Goal: Task Accomplishment & Management: Manage account settings

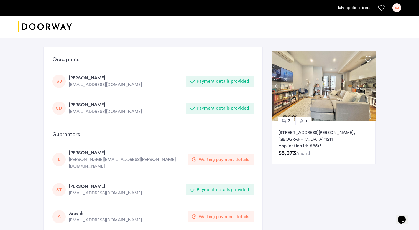
click at [395, 5] on div "SJ" at bounding box center [396, 7] width 9 height 9
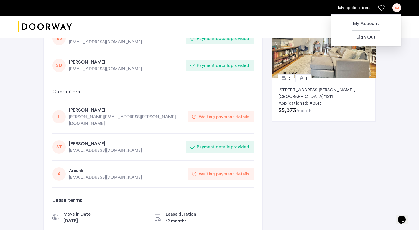
scroll to position [47, 0]
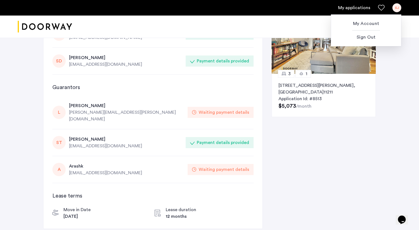
click at [151, 116] on div at bounding box center [209, 115] width 419 height 230
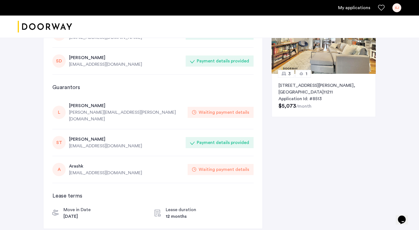
click at [72, 163] on div "Arashk" at bounding box center [126, 166] width 115 height 7
click at [57, 163] on div "A" at bounding box center [58, 169] width 13 height 13
click at [397, 10] on div "SJ" at bounding box center [396, 7] width 9 height 9
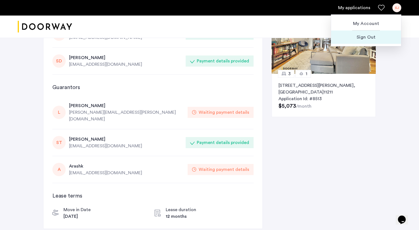
click at [368, 35] on span "Sign Out" at bounding box center [366, 37] width 61 height 7
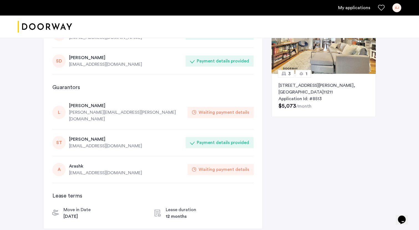
scroll to position [0, 0]
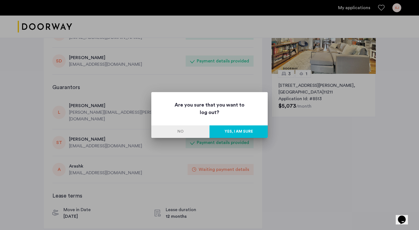
click at [236, 130] on button "Yes, I am sure" at bounding box center [238, 131] width 58 height 12
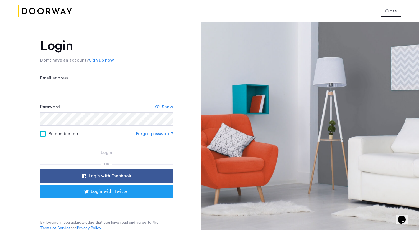
click at [125, 205] on div "Login with Facebook Login with Twitter" at bounding box center [106, 190] width 133 height 42
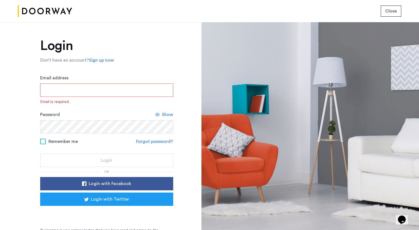
click at [120, 216] on div "Sign in with Google. Opens in new tab" at bounding box center [106, 213] width 111 height 12
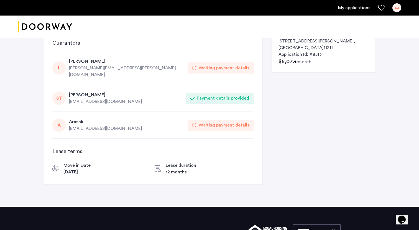
scroll to position [92, 0]
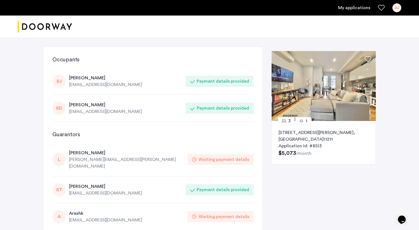
click at [207, 156] on div "Waiting payment details" at bounding box center [224, 159] width 50 height 7
click at [194, 187] on icon at bounding box center [192, 189] width 4 height 4
click at [353, 8] on link "My applications" at bounding box center [354, 7] width 32 height 7
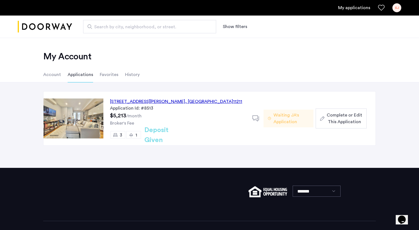
click at [104, 74] on li "Favorites" at bounding box center [109, 75] width 19 height 16
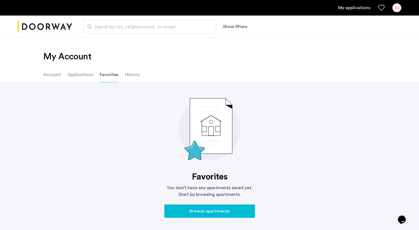
click at [74, 75] on li "Applications" at bounding box center [80, 75] width 25 height 16
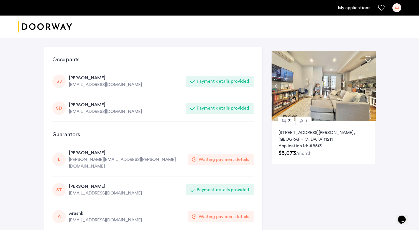
click at [397, 8] on div "SJ" at bounding box center [396, 7] width 9 height 9
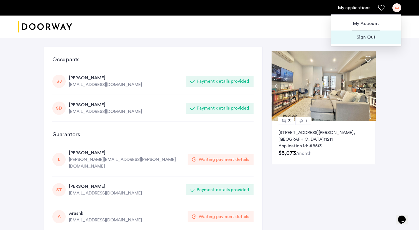
click at [379, 36] on span "Sign Out" at bounding box center [366, 37] width 61 height 7
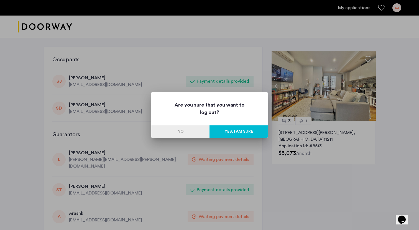
click at [233, 132] on button "Yes, I am sure" at bounding box center [238, 131] width 58 height 12
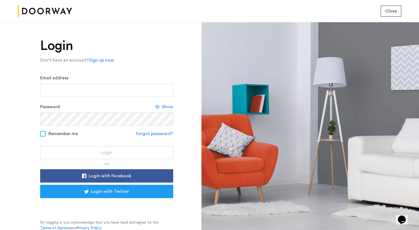
click at [206, 144] on div at bounding box center [310, 126] width 218 height 208
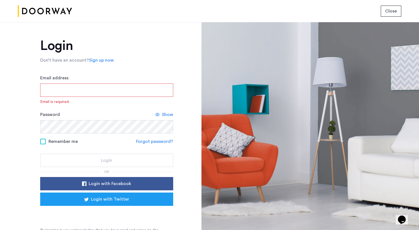
click at [101, 96] on input "Email address" at bounding box center [106, 89] width 133 height 13
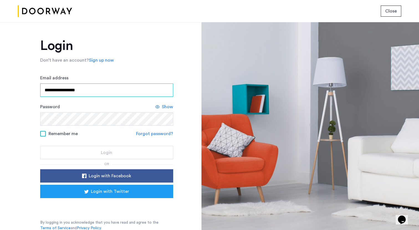
type input "**********"
click at [159, 136] on link "Forgot password?" at bounding box center [154, 133] width 37 height 7
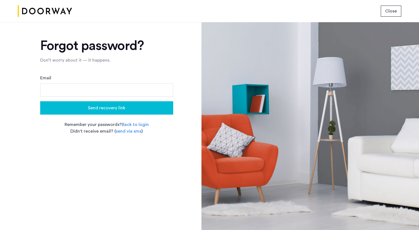
click at [145, 98] on form "Email Send recovery link" at bounding box center [106, 95] width 133 height 40
click at [132, 91] on input "Email" at bounding box center [106, 89] width 133 height 13
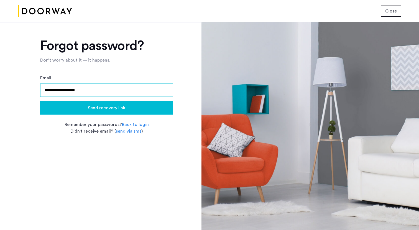
type input "**********"
click at [112, 103] on button "Send recovery link" at bounding box center [106, 107] width 133 height 13
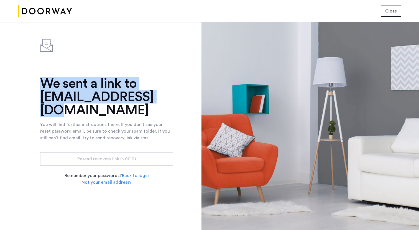
drag, startPoint x: 166, startPoint y: 100, endPoint x: 39, endPoint y: 93, distance: 127.1
click at [39, 93] on div "We sent a link to arashkj@icloud.com You will find further instructions there. …" at bounding box center [100, 126] width 201 height 208
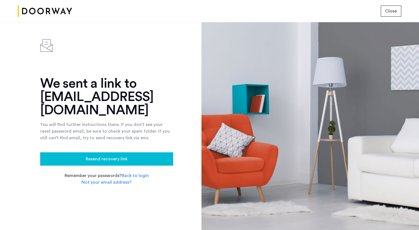
click at [122, 121] on div "You will find further instructions there. If you don’t see your reset password …" at bounding box center [106, 131] width 133 height 20
click at [134, 172] on link "Back to login" at bounding box center [135, 175] width 27 height 7
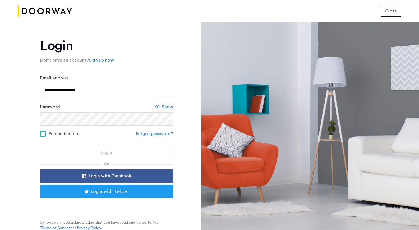
type input "**********"
click at [130, 127] on form "**********" at bounding box center [106, 117] width 133 height 85
click at [121, 126] on form "**********" at bounding box center [106, 117] width 133 height 85
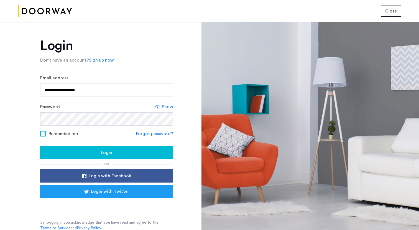
click at [168, 104] on span "Show" at bounding box center [167, 106] width 11 height 7
click at [95, 150] on div "Login" at bounding box center [107, 152] width 124 height 7
